Goal: Task Accomplishment & Management: Use online tool/utility

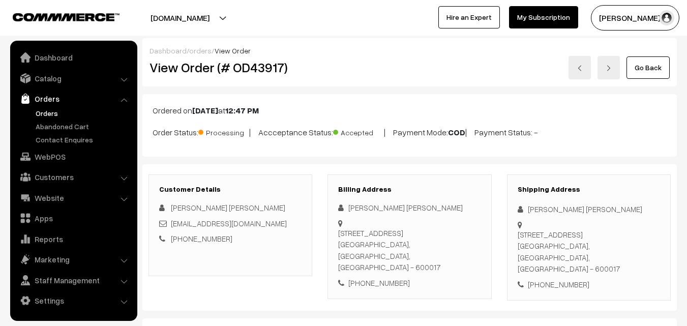
scroll to position [1, 0]
click at [48, 114] on link "Orders" at bounding box center [83, 113] width 101 height 11
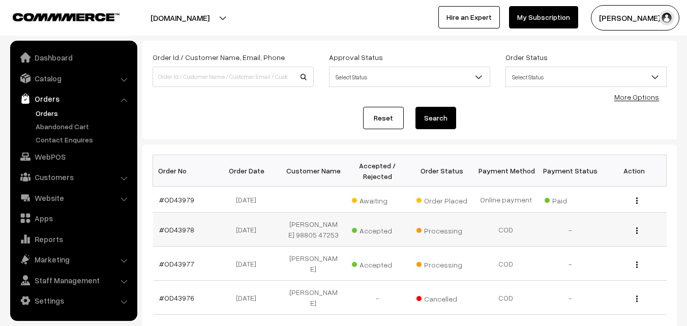
scroll to position [51, 0]
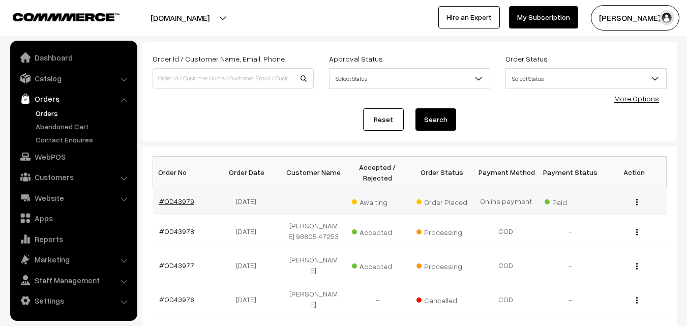
click at [182, 205] on link "#OD43979" at bounding box center [176, 201] width 35 height 9
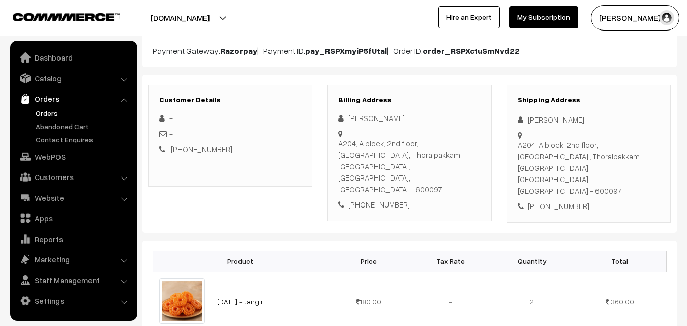
scroll to position [51, 0]
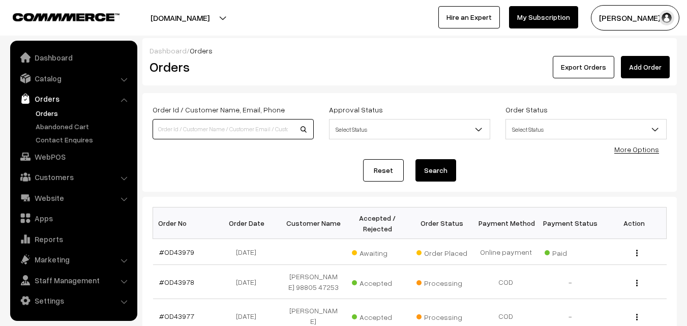
click at [227, 131] on input at bounding box center [233, 129] width 161 height 20
type input "43927"
click at [416, 159] on button "Search" at bounding box center [436, 170] width 41 height 22
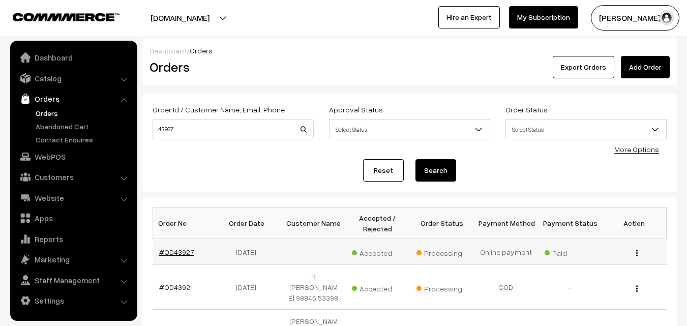
click at [167, 250] on link "#OD43927" at bounding box center [176, 252] width 35 height 9
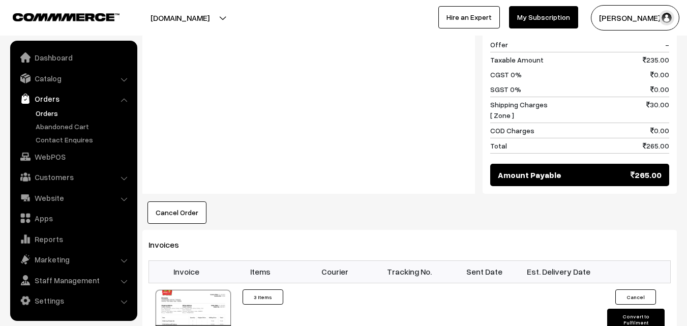
scroll to position [661, 0]
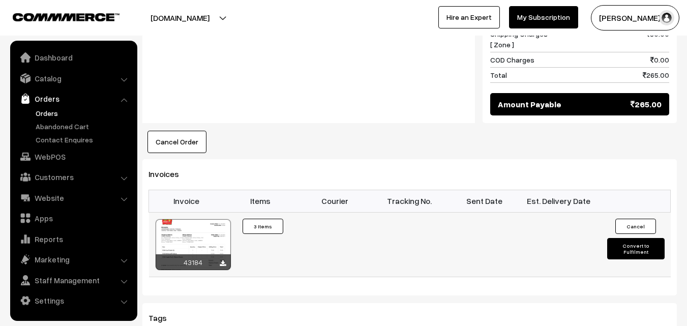
click at [183, 229] on div at bounding box center [193, 244] width 75 height 51
click at [45, 114] on link "Orders" at bounding box center [83, 113] width 101 height 11
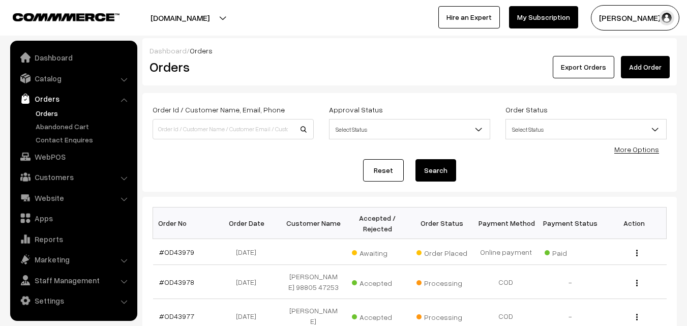
click at [260, 187] on div "Order Id / Customer Name, Email, Phone Approval Status Select Status Awaiting A…" at bounding box center [409, 142] width 535 height 99
click at [283, 185] on div "Order Id / Customer Name, Email, Phone Approval Status Select Status Awaiting A…" at bounding box center [409, 142] width 535 height 99
